Goal: Task Accomplishment & Management: Use online tool/utility

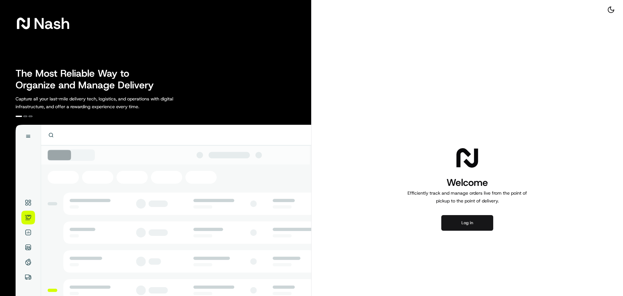
click at [468, 222] on button "Log in" at bounding box center [467, 223] width 52 height 16
